Goal: Task Accomplishment & Management: Manage account settings

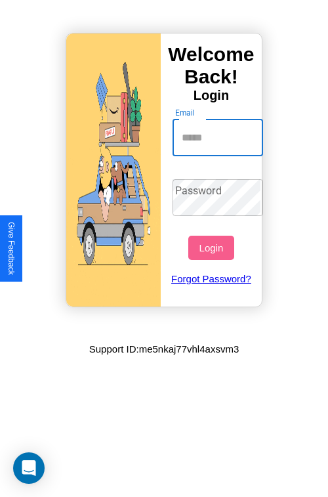
click at [219, 137] on input "Email" at bounding box center [218, 137] width 91 height 37
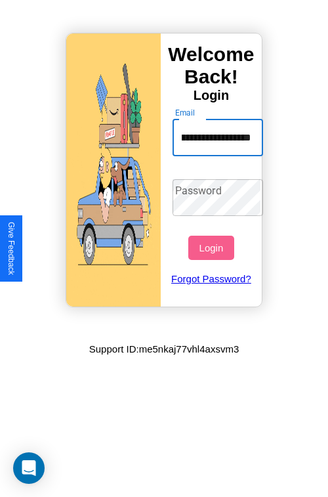
type input "**********"
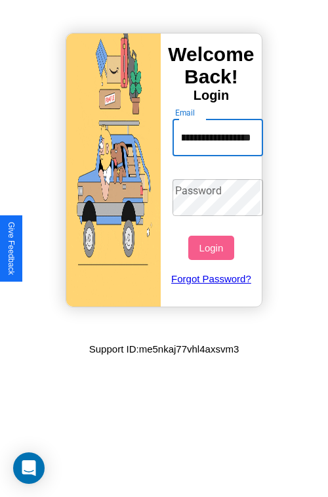
scroll to position [0, 0]
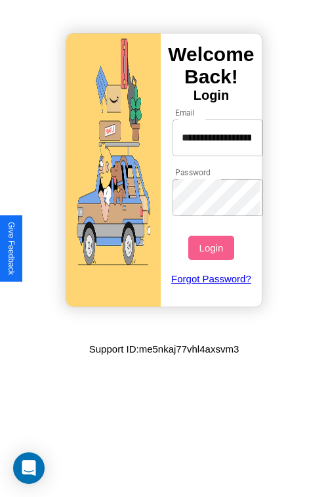
click at [213, 247] on button "Login" at bounding box center [210, 248] width 45 height 24
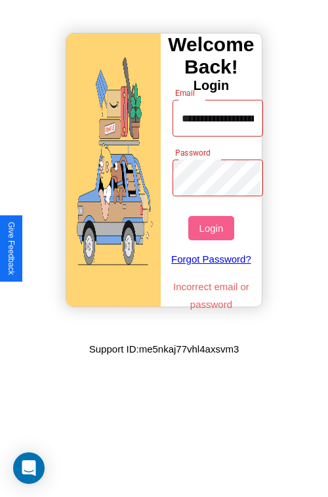
click at [213, 228] on button "Login" at bounding box center [210, 228] width 45 height 24
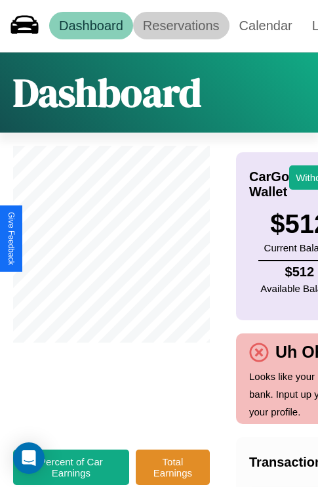
click at [181, 26] on link "Reservations" at bounding box center [181, 26] width 96 height 28
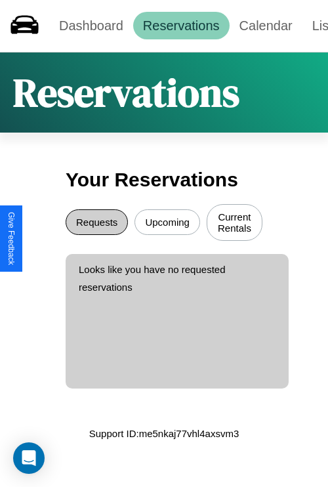
click at [96, 224] on button "Requests" at bounding box center [97, 222] width 62 height 26
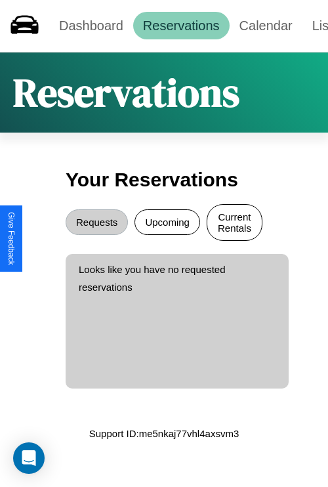
click at [234, 224] on button "Current Rentals" at bounding box center [235, 222] width 56 height 37
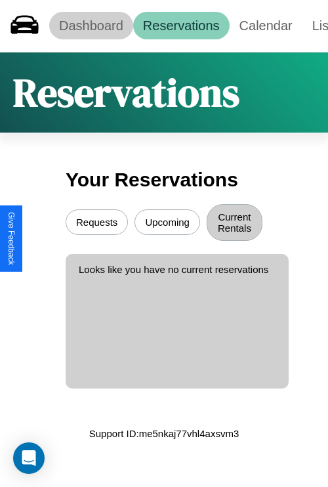
click at [91, 26] on link "Dashboard" at bounding box center [91, 26] width 84 height 28
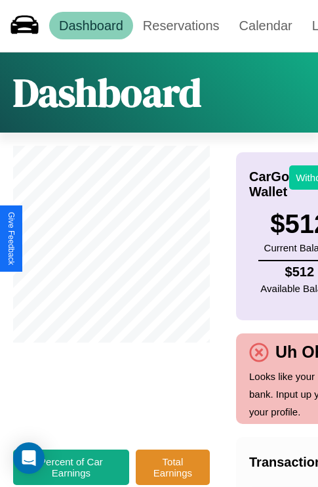
click at [308, 177] on button "Withdraw" at bounding box center [316, 177] width 54 height 24
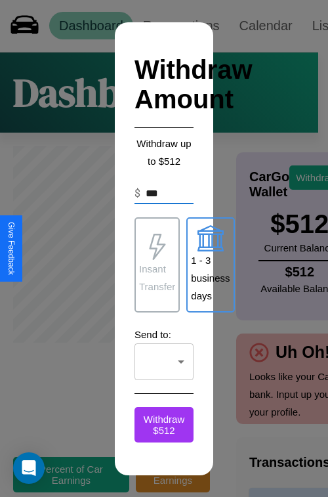
click at [210, 264] on p "1 - 3 business days" at bounding box center [210, 277] width 39 height 53
click at [157, 264] on p "Insant Transfer" at bounding box center [157, 277] width 36 height 35
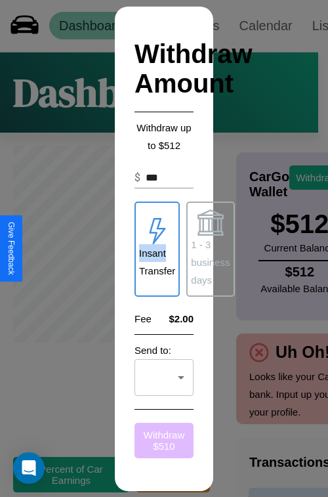
click at [164, 440] on button "Withdraw $ 510" at bounding box center [163, 439] width 59 height 35
